Goal: Navigation & Orientation: Go to known website

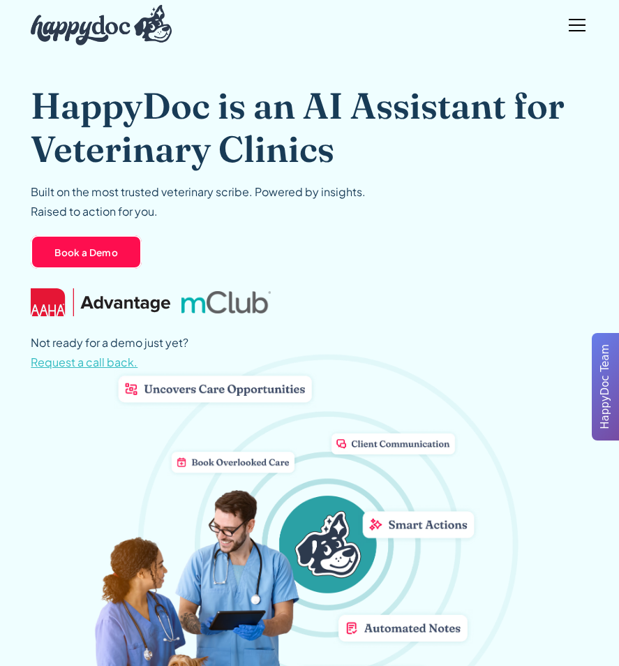
click at [578, 23] on div "menu" at bounding box center [576, 24] width 33 height 33
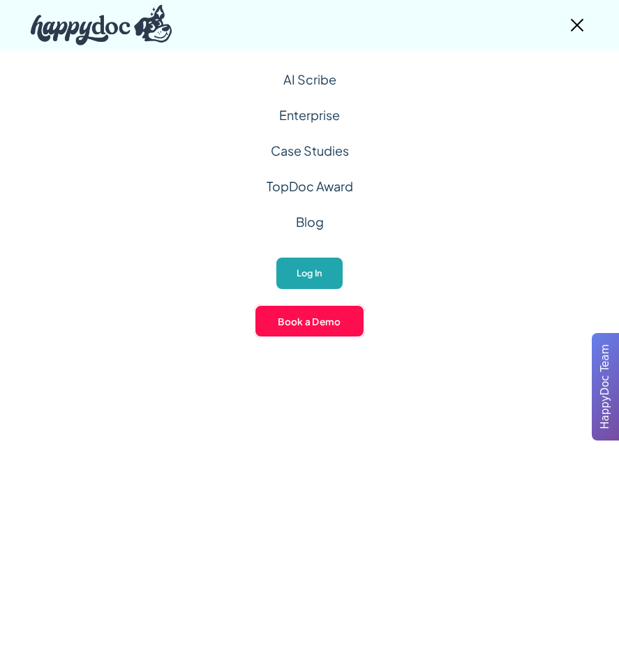
click at [321, 269] on link "Log In" at bounding box center [309, 273] width 69 height 34
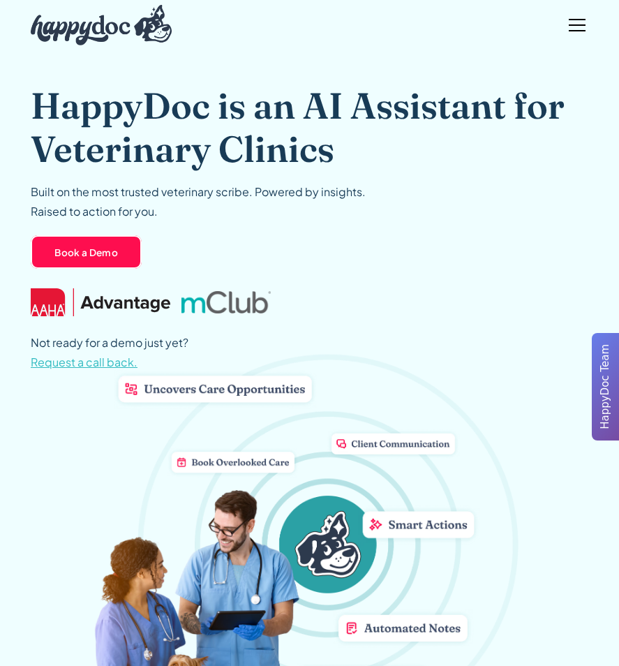
click at [576, 27] on div "menu" at bounding box center [576, 24] width 33 height 33
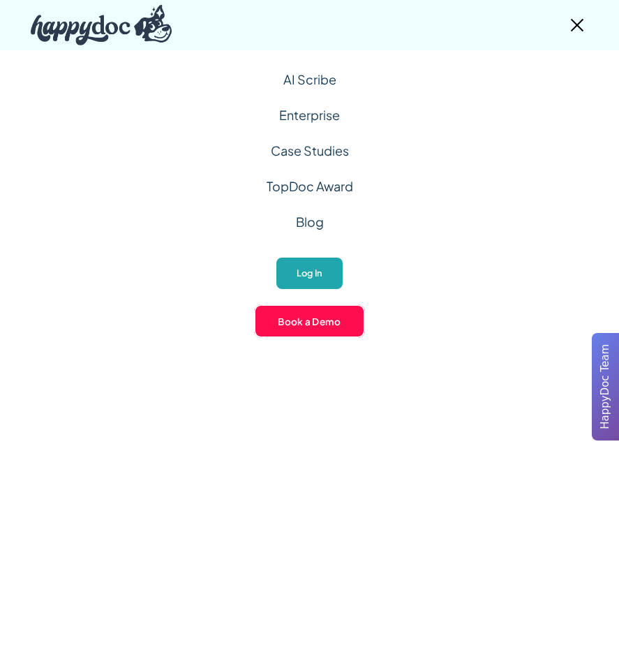
click at [331, 278] on link "Log In" at bounding box center [309, 273] width 69 height 34
